Goal: Task Accomplishment & Management: Manage account settings

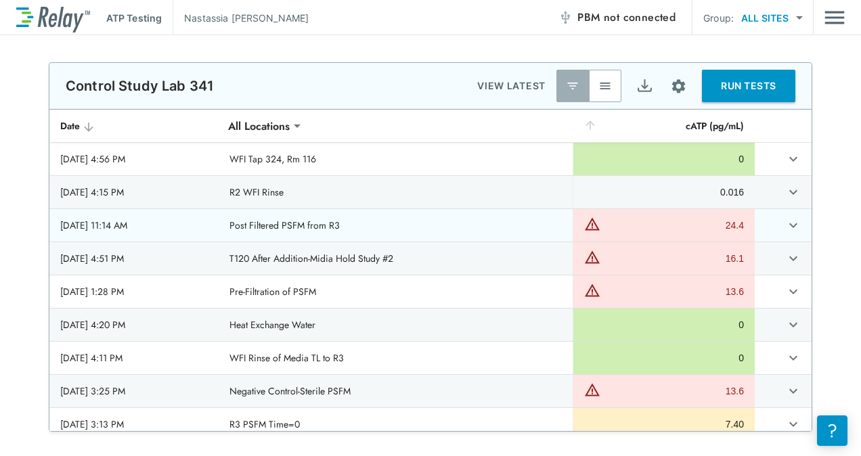
click at [397, 236] on td "Post Filtered PSFM from R3" at bounding box center [396, 225] width 354 height 32
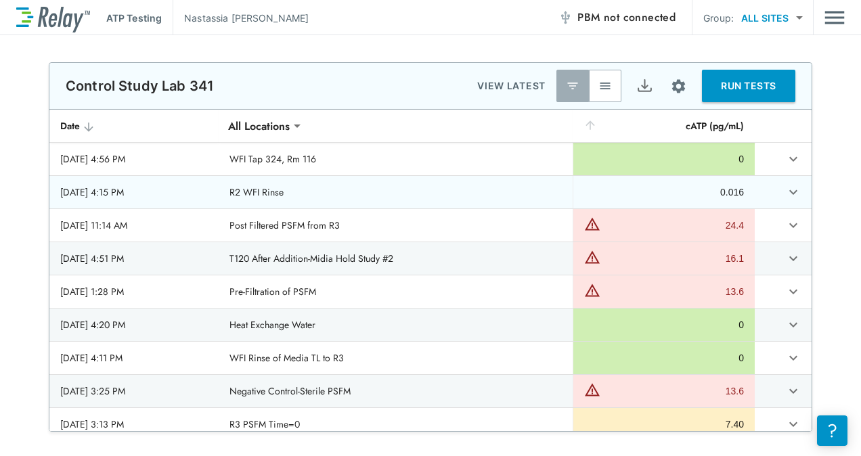
click at [412, 204] on td "R2 WFI Rinse" at bounding box center [396, 192] width 354 height 32
click at [598, 85] on img "button" at bounding box center [605, 86] width 14 height 14
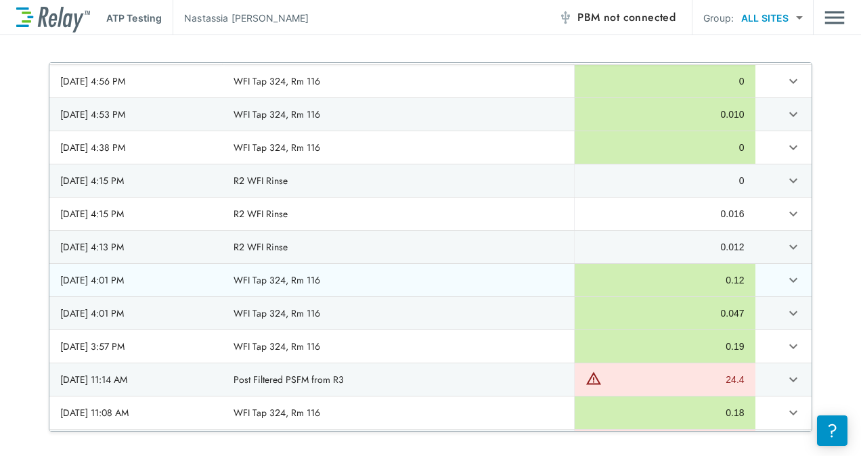
scroll to position [68, 0]
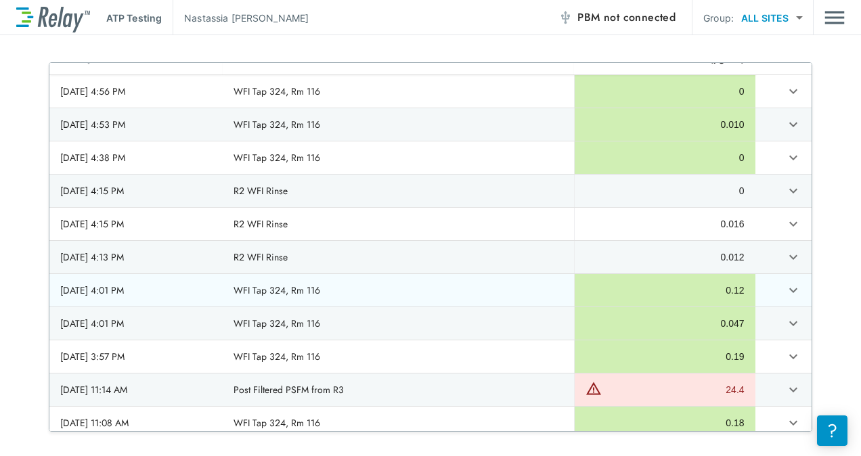
click at [330, 296] on td "WFI Tap 324, Rm 116" at bounding box center [398, 290] width 351 height 32
click at [785, 291] on icon "expand row" at bounding box center [793, 290] width 16 height 16
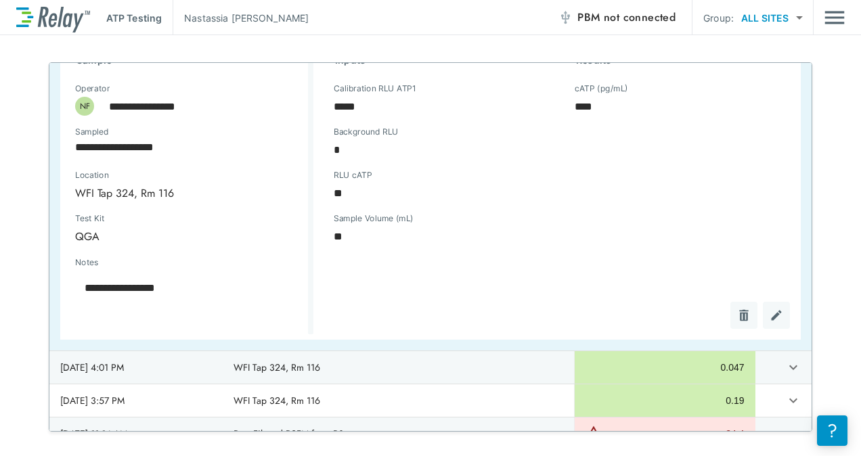
scroll to position [271, 0]
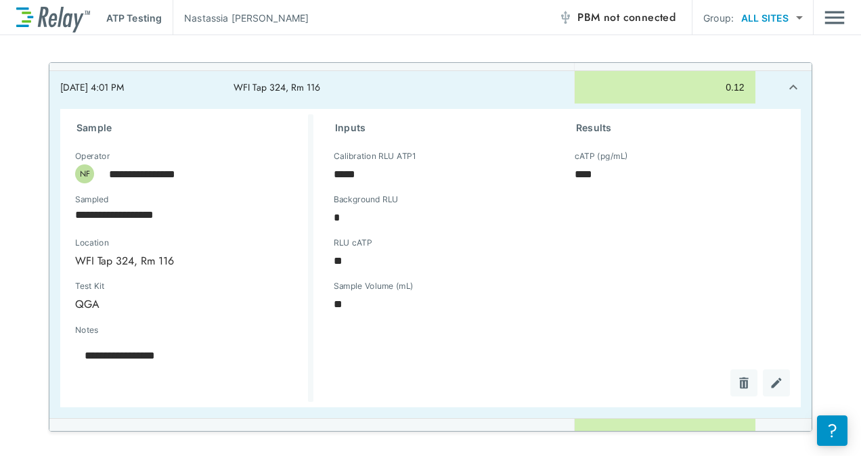
click at [770, 387] on img "Edit test" at bounding box center [777, 383] width 14 height 14
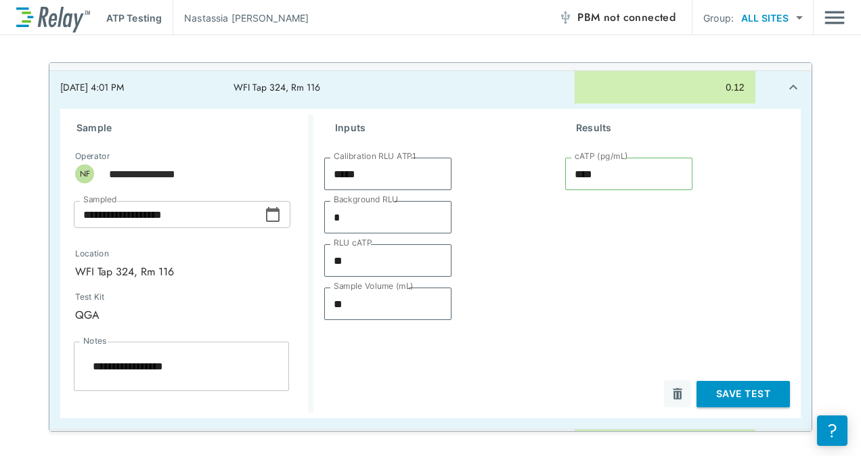
click at [818, 368] on div "**********" at bounding box center [430, 247] width 861 height 370
click at [659, 48] on div "**********" at bounding box center [430, 245] width 861 height 421
type textarea "*"
click at [785, 84] on icon "expand row" at bounding box center [793, 87] width 16 height 16
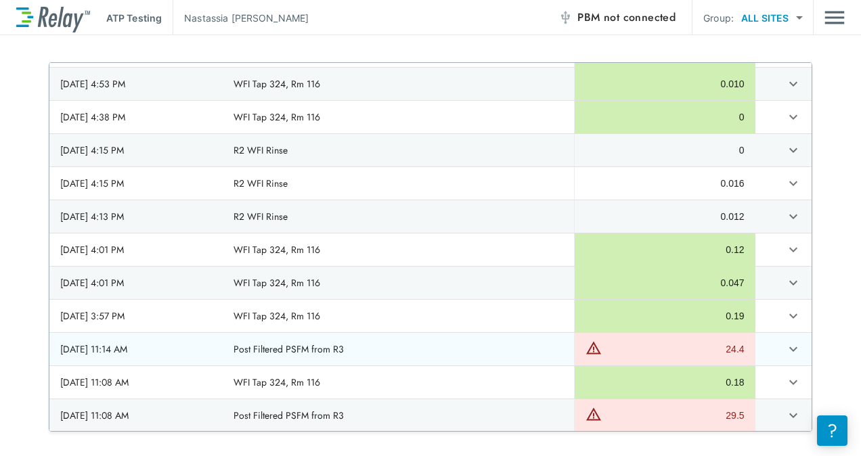
scroll to position [68, 0]
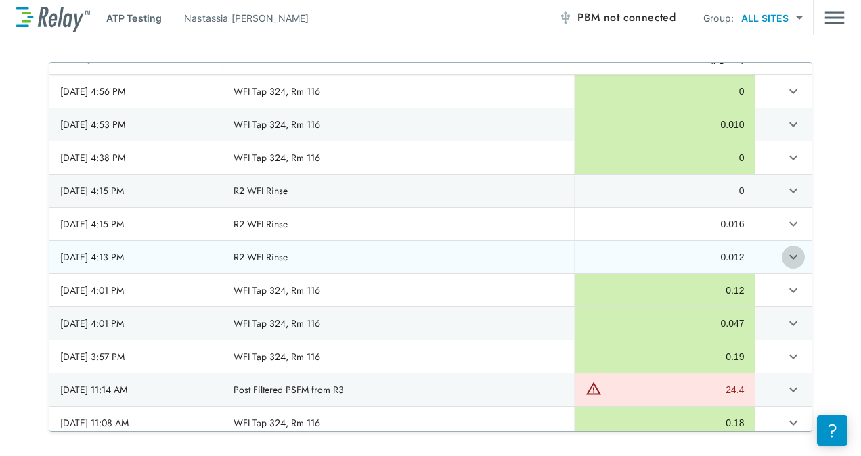
click at [785, 253] on icon "expand row" at bounding box center [793, 257] width 16 height 16
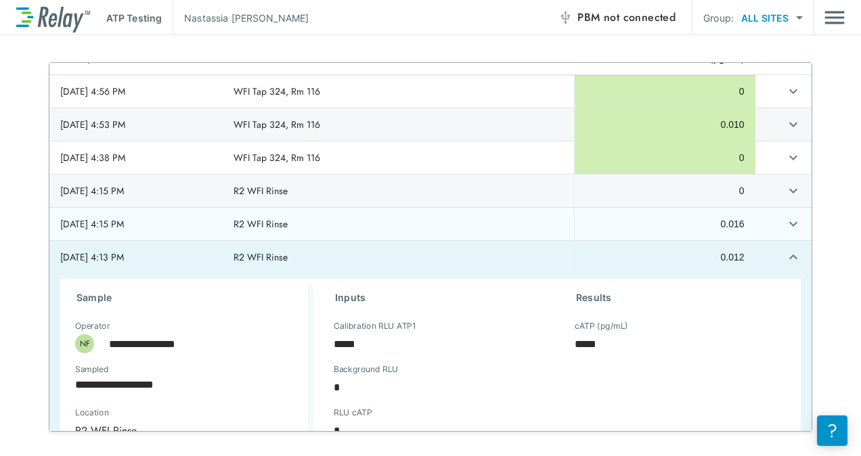
type textarea "*"
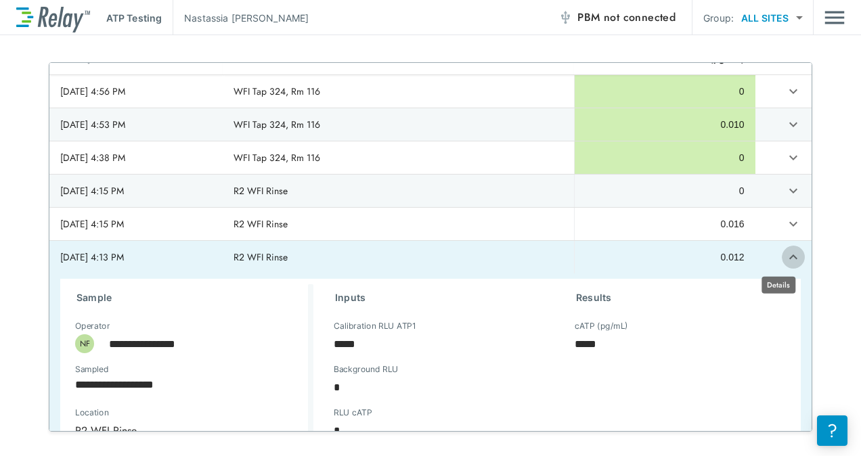
click at [785, 253] on icon "expand row" at bounding box center [793, 257] width 16 height 16
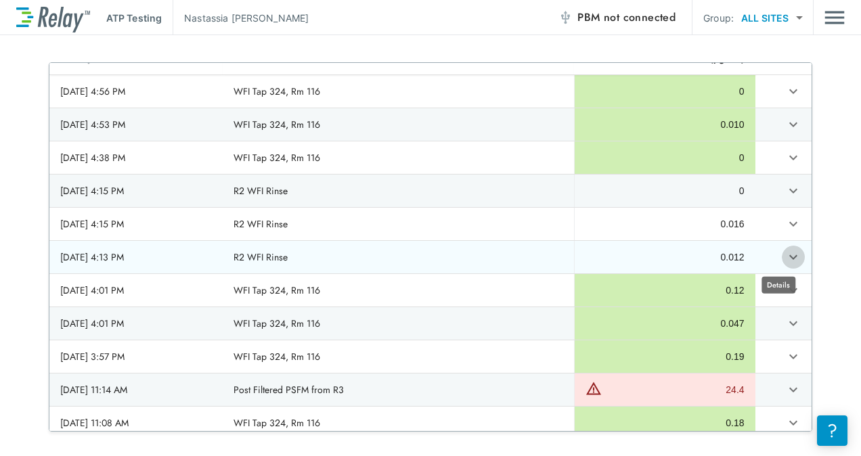
click at [785, 255] on icon "expand row" at bounding box center [793, 257] width 16 height 16
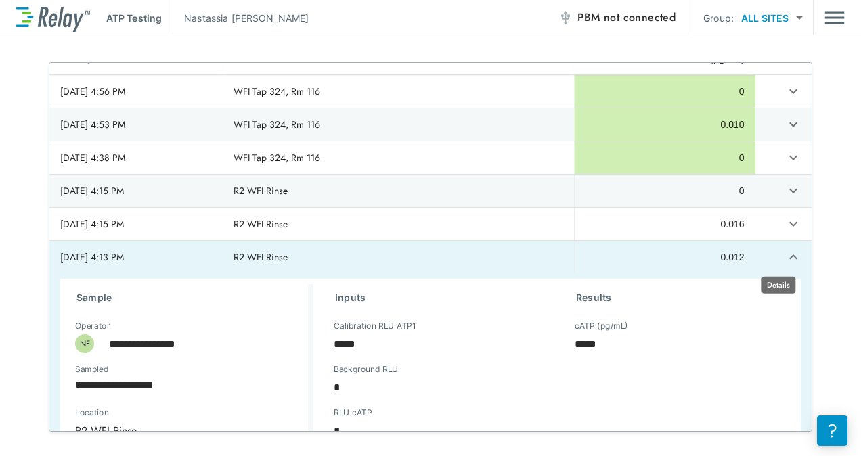
type textarea "*"
click at [785, 255] on icon "expand row" at bounding box center [793, 257] width 16 height 16
